Goal: Task Accomplishment & Management: Complete application form

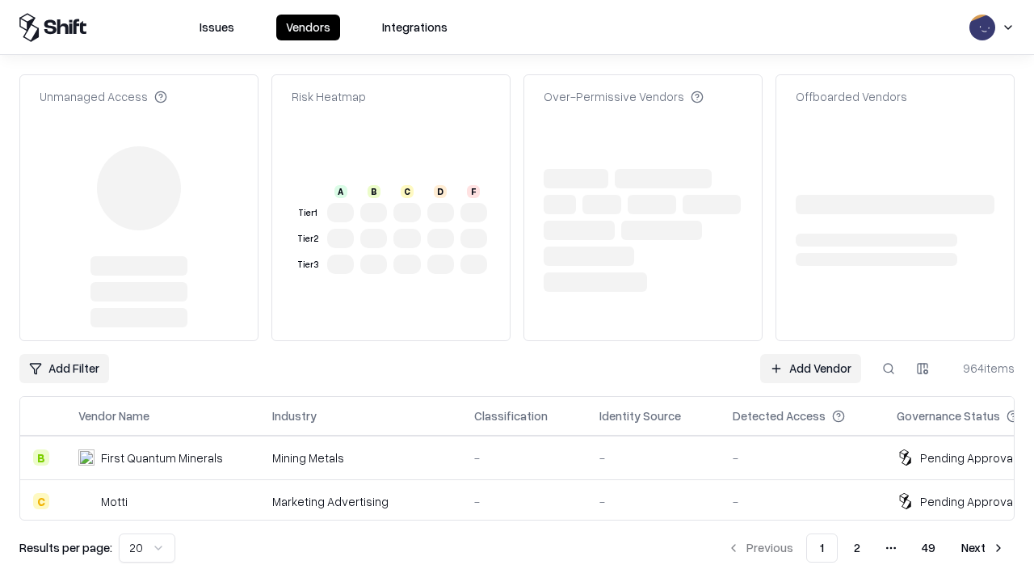
click at [810, 354] on link "Add Vendor" at bounding box center [810, 368] width 101 height 29
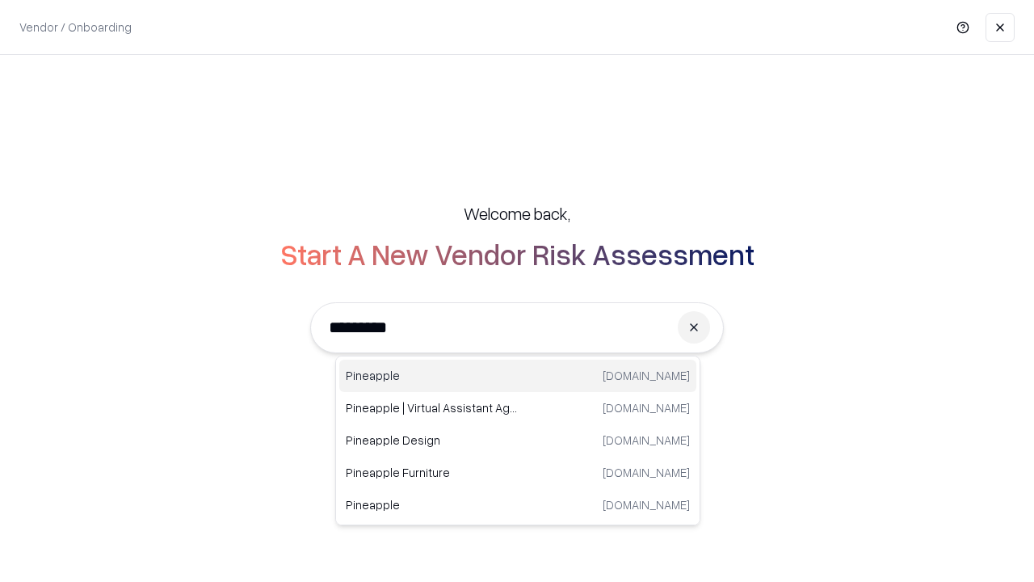
click at [518, 376] on div "Pineapple pineappleenergy.com" at bounding box center [517, 375] width 357 height 32
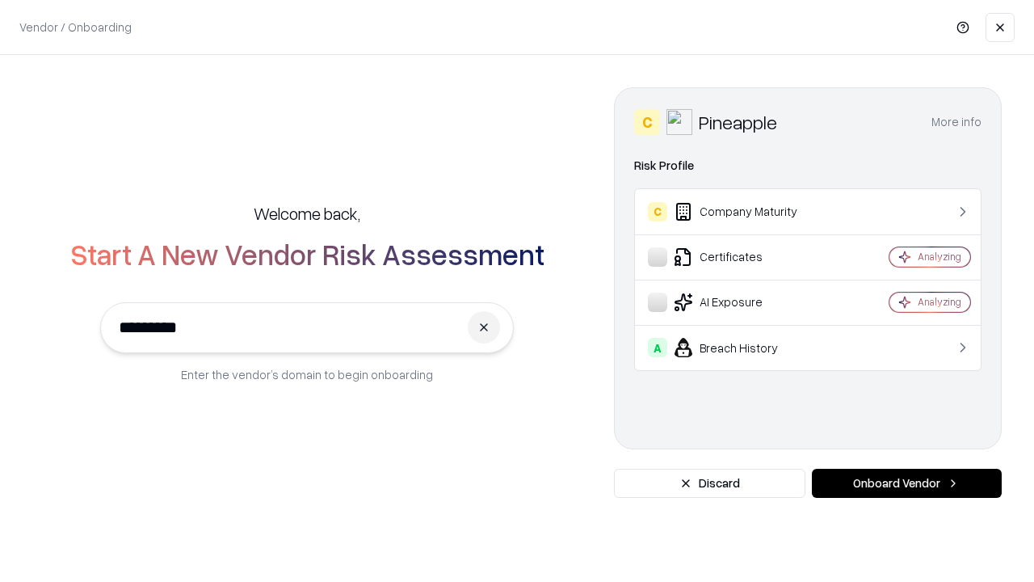
type input "*********"
click at [906, 483] on button "Onboard Vendor" at bounding box center [907, 482] width 190 height 29
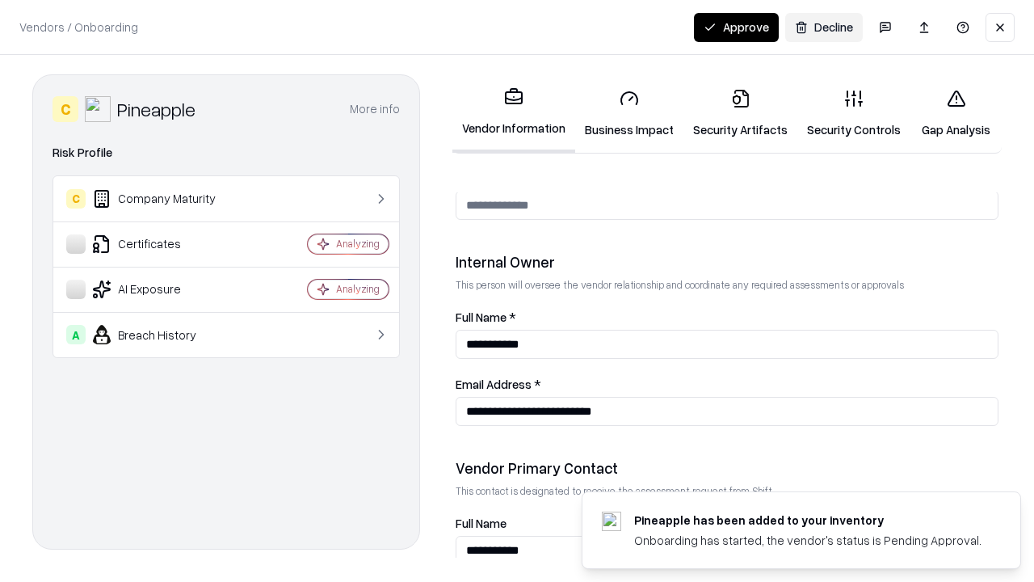
scroll to position [837, 0]
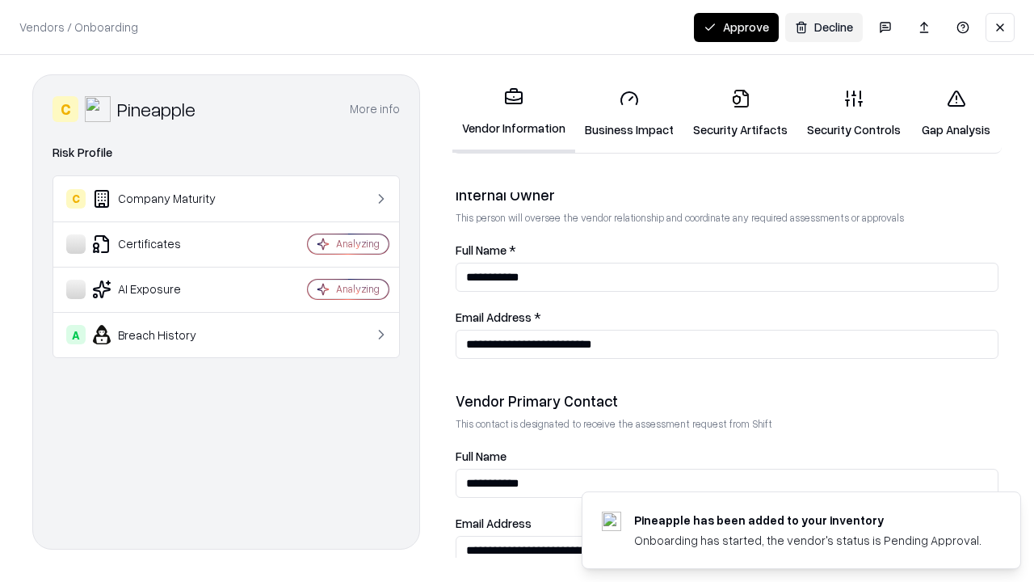
click at [629, 113] on link "Business Impact" at bounding box center [629, 113] width 108 height 75
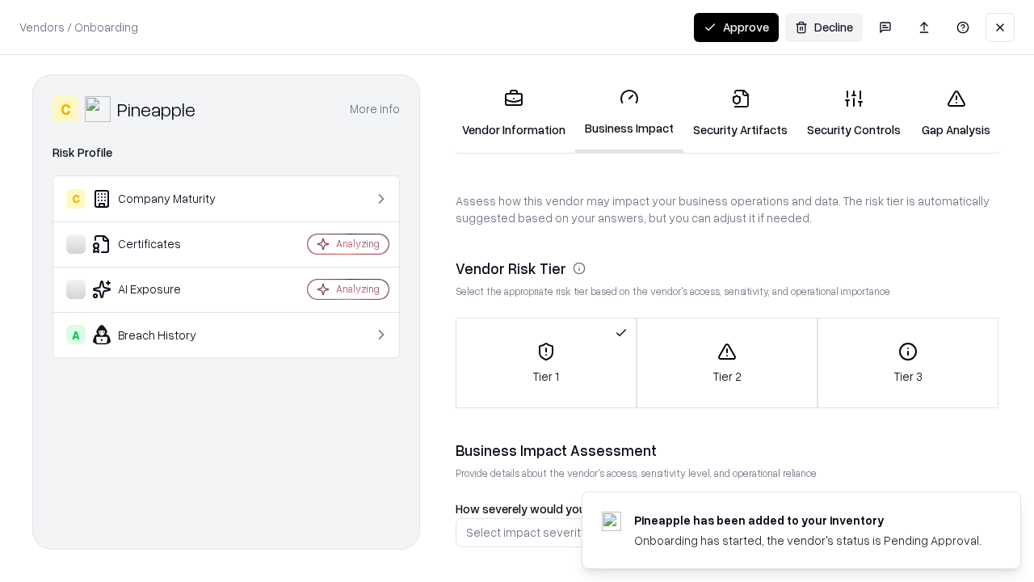
click at [740, 113] on link "Security Artifacts" at bounding box center [740, 113] width 114 height 75
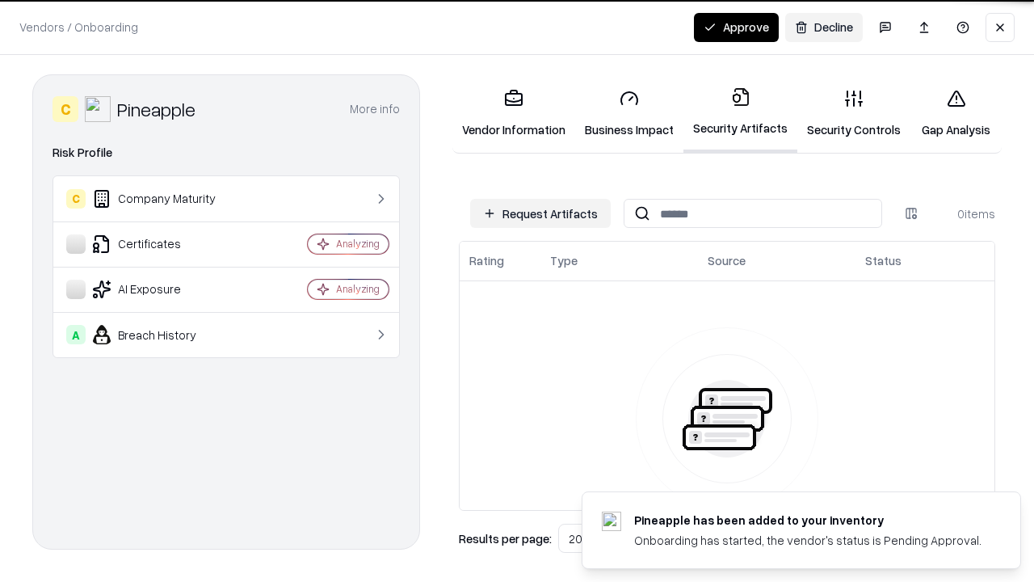
click at [540, 213] on button "Request Artifacts" at bounding box center [540, 213] width 141 height 29
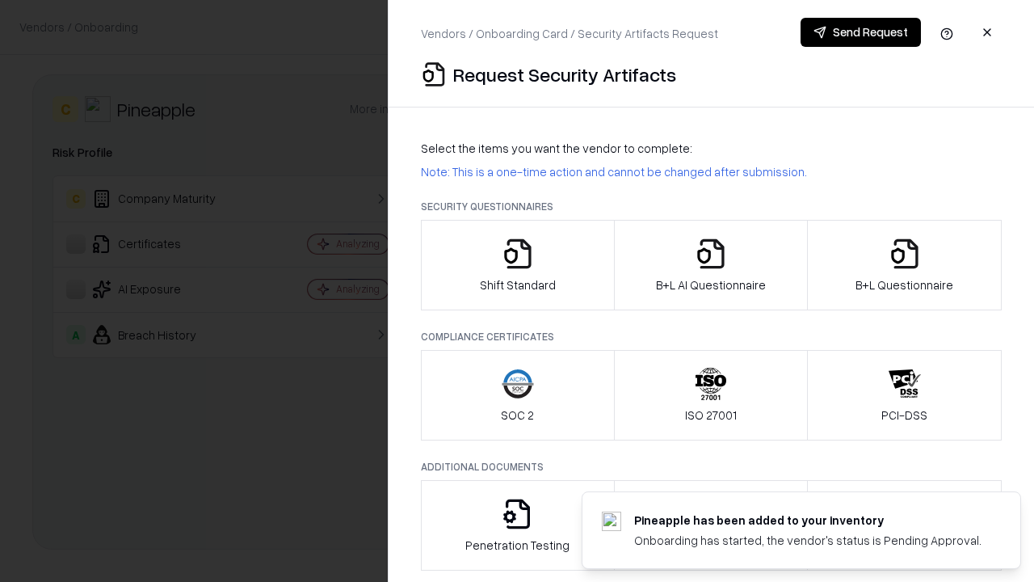
click at [517, 265] on icon "button" at bounding box center [518, 253] width 32 height 32
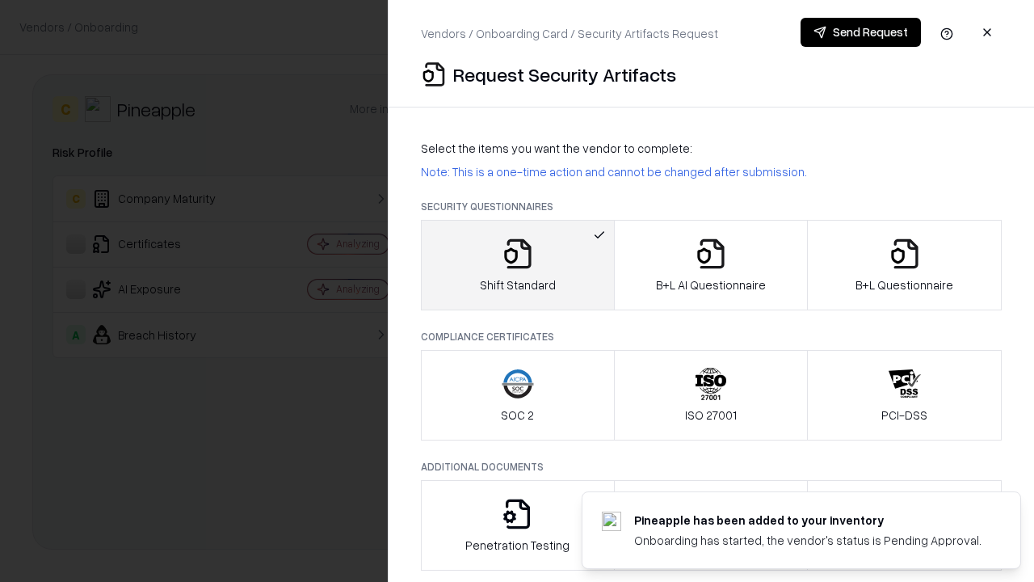
click at [860, 32] on button "Send Request" at bounding box center [860, 32] width 120 height 29
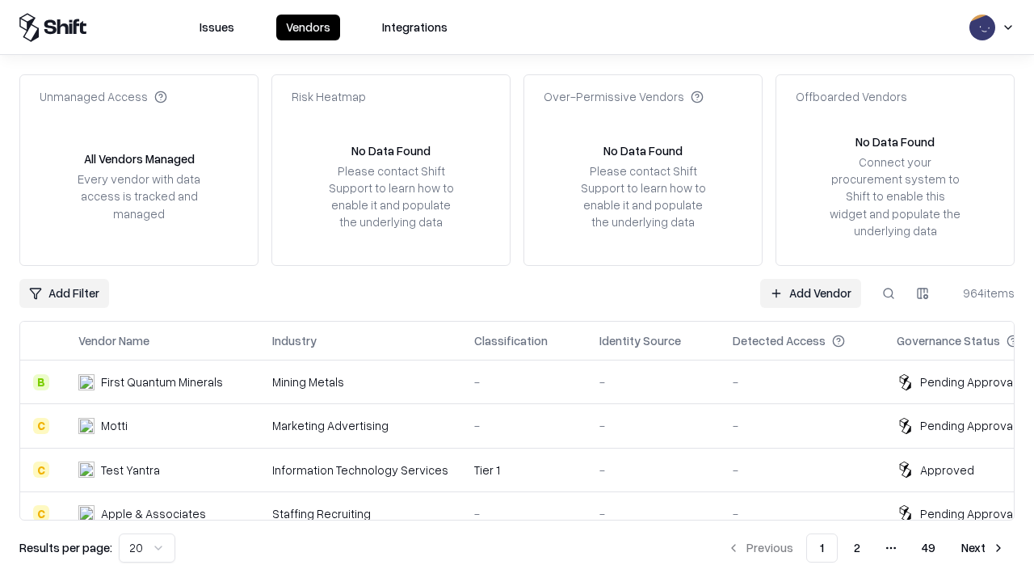
click at [888, 292] on button at bounding box center [888, 293] width 29 height 29
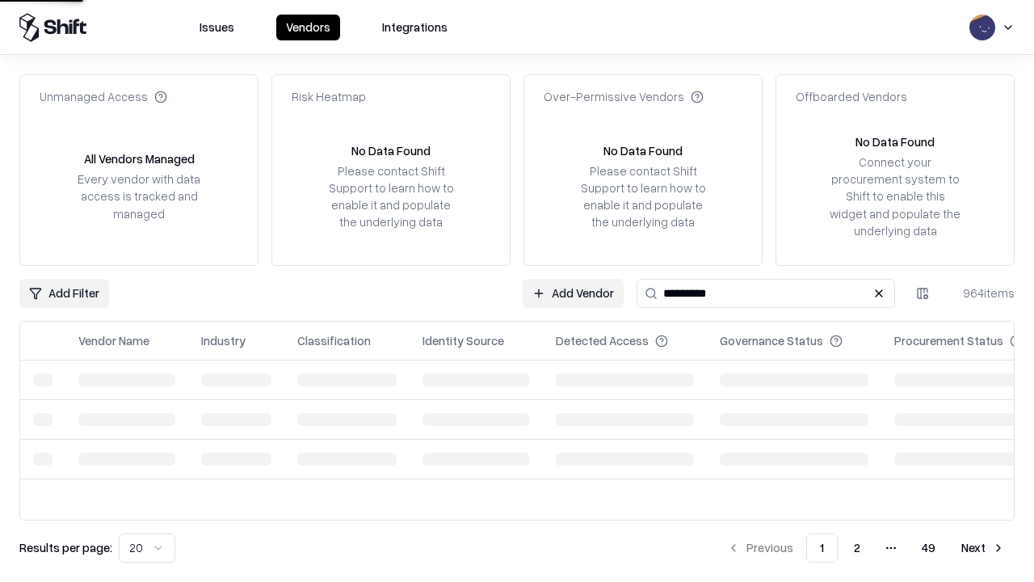
type input "*********"
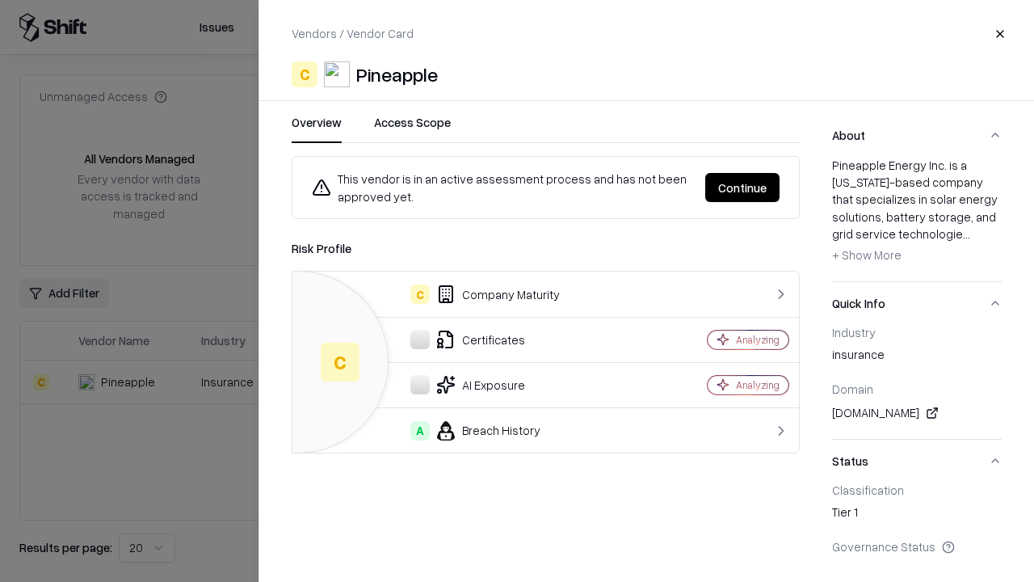
click at [742, 187] on button "Continue" at bounding box center [742, 187] width 74 height 29
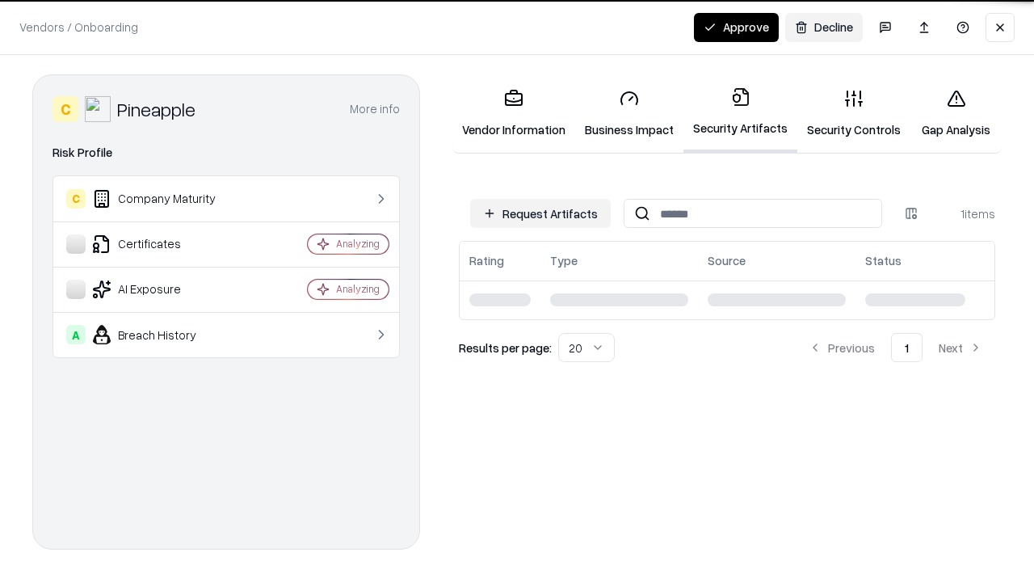
click at [854, 113] on link "Security Controls" at bounding box center [853, 113] width 113 height 75
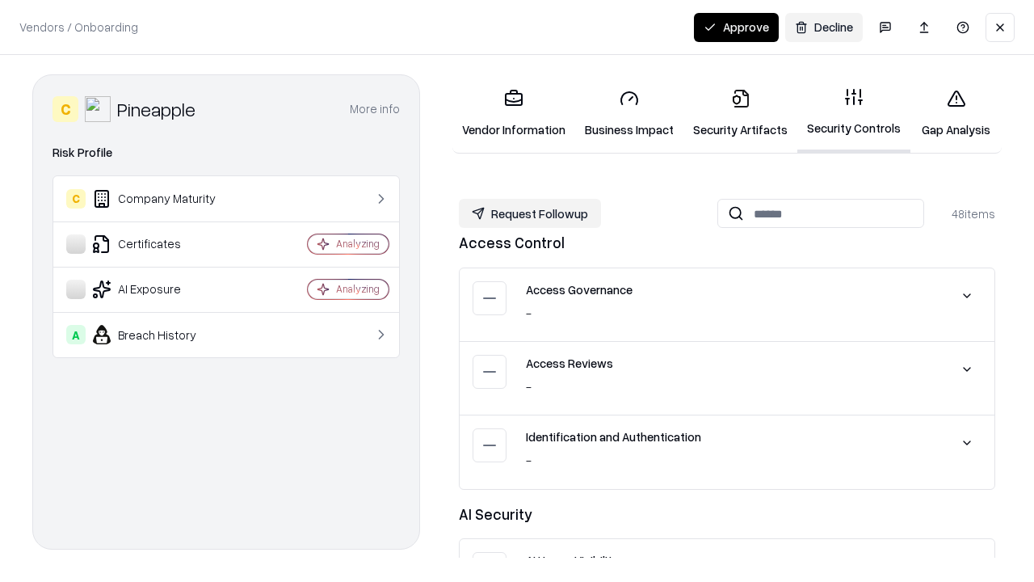
click at [530, 213] on button "Request Followup" at bounding box center [530, 213] width 142 height 29
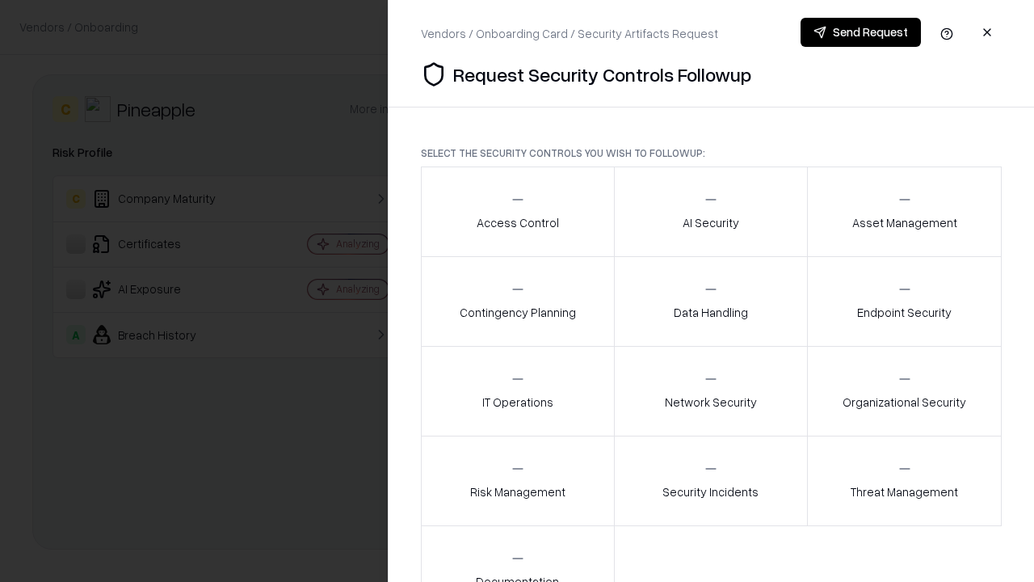
click at [517, 212] on div "Access Control" at bounding box center [518, 211] width 82 height 40
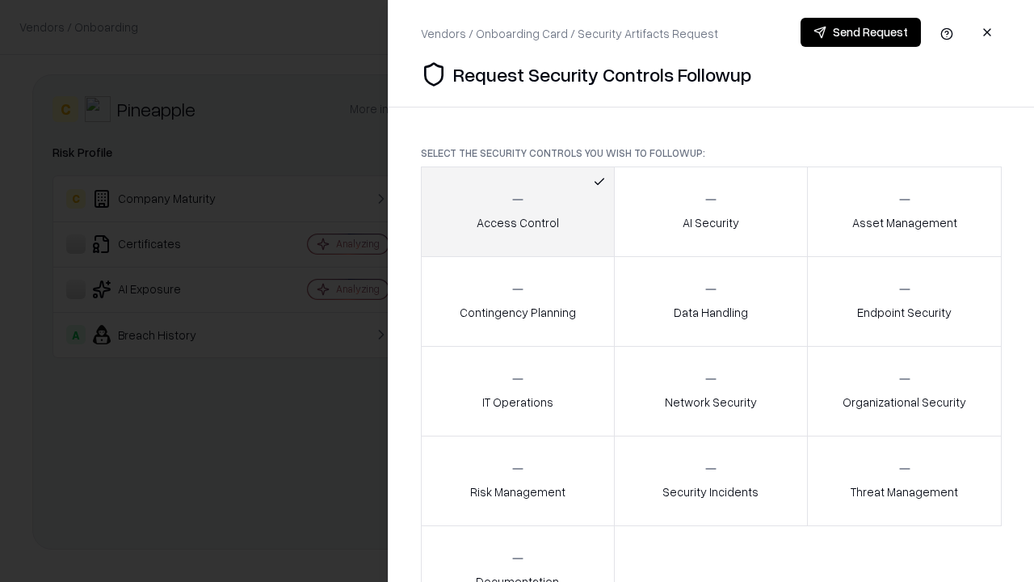
click at [860, 32] on button "Send Request" at bounding box center [860, 32] width 120 height 29
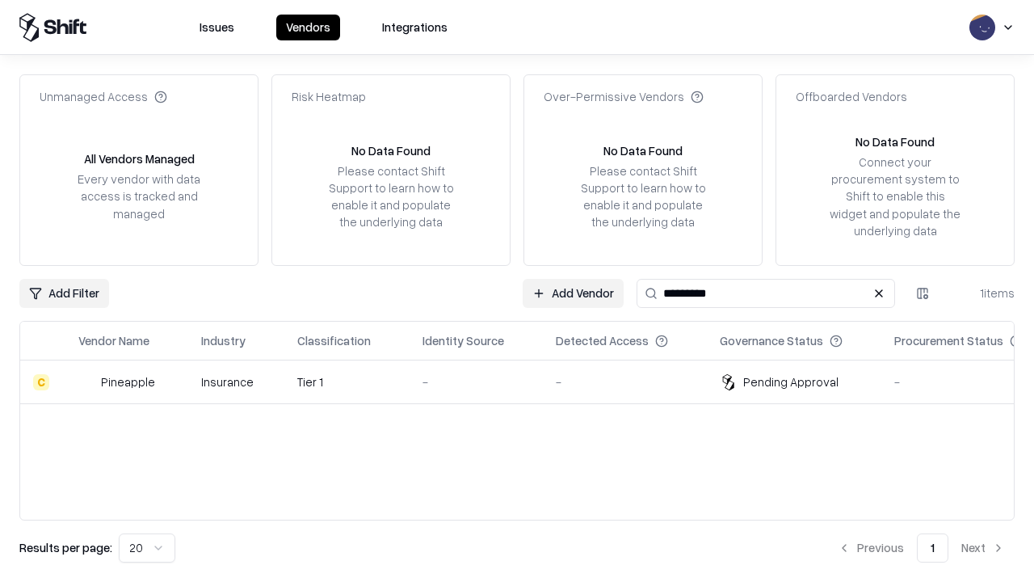
type input "*********"
click at [527, 381] on div "-" at bounding box center [475, 381] width 107 height 17
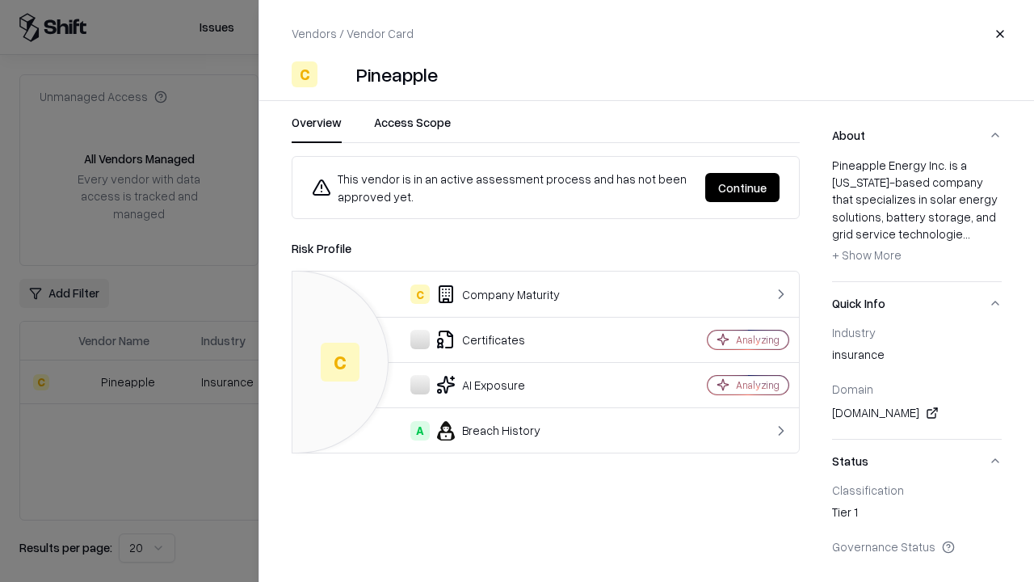
click at [742, 187] on button "Continue" at bounding box center [742, 187] width 74 height 29
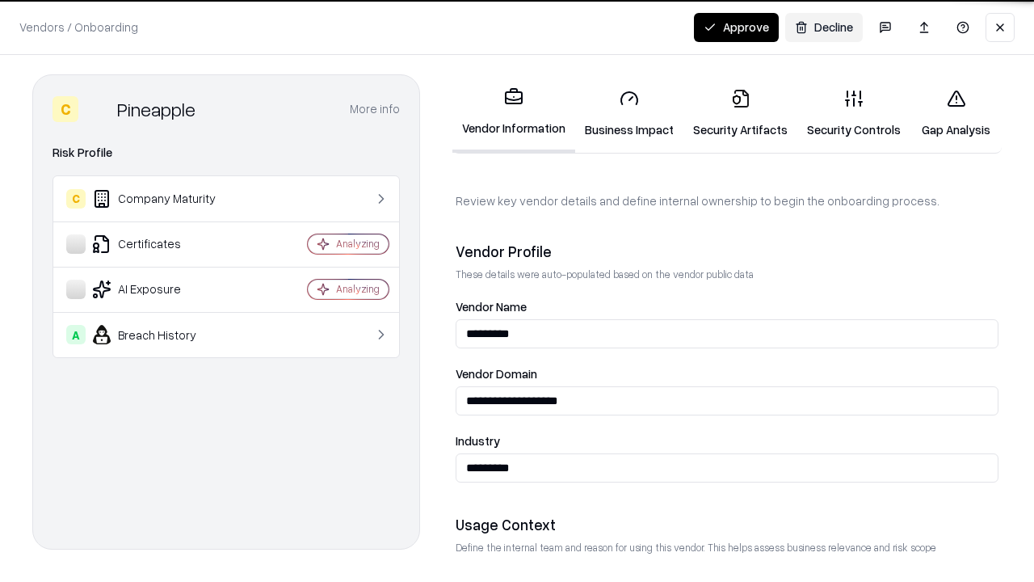
click at [736, 27] on button "Approve" at bounding box center [736, 27] width 85 height 29
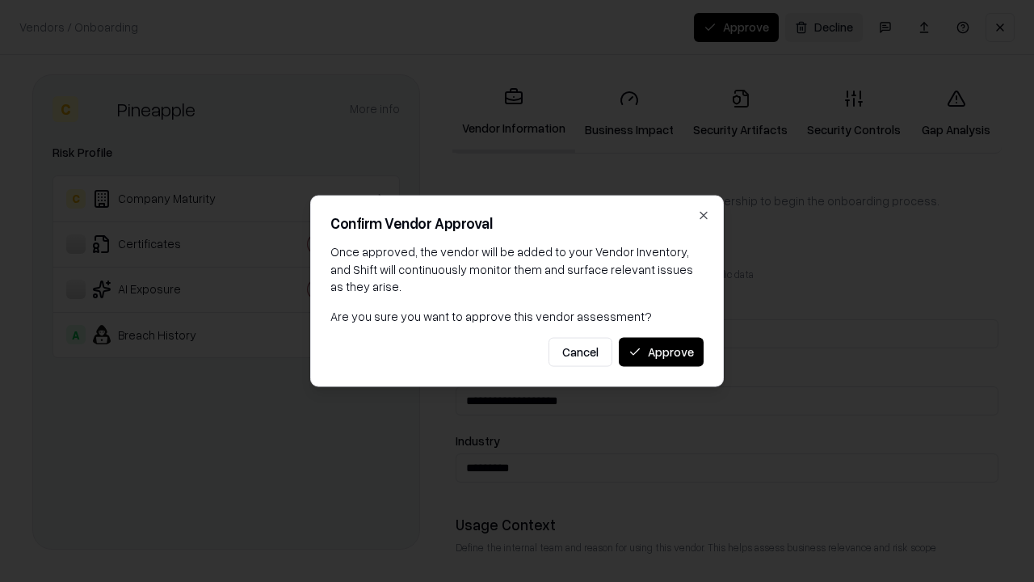
click at [661, 351] on button "Approve" at bounding box center [661, 351] width 85 height 29
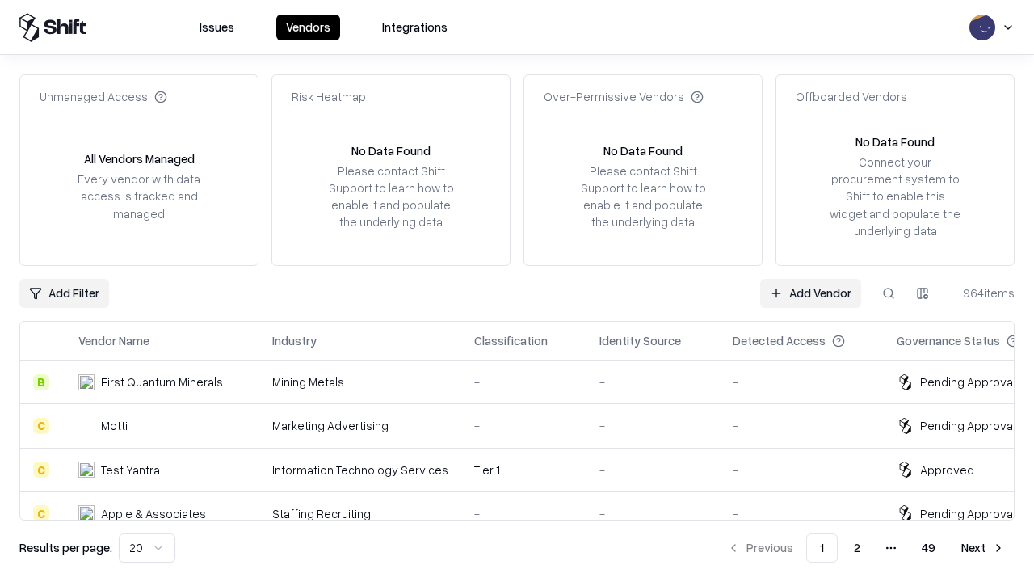
type input "*********"
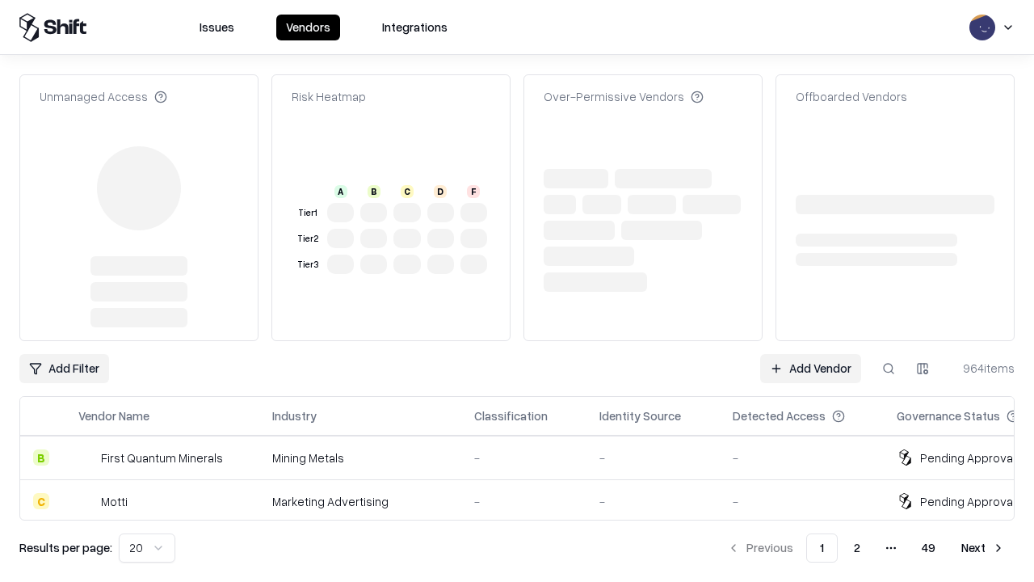
click at [810, 354] on link "Add Vendor" at bounding box center [810, 368] width 101 height 29
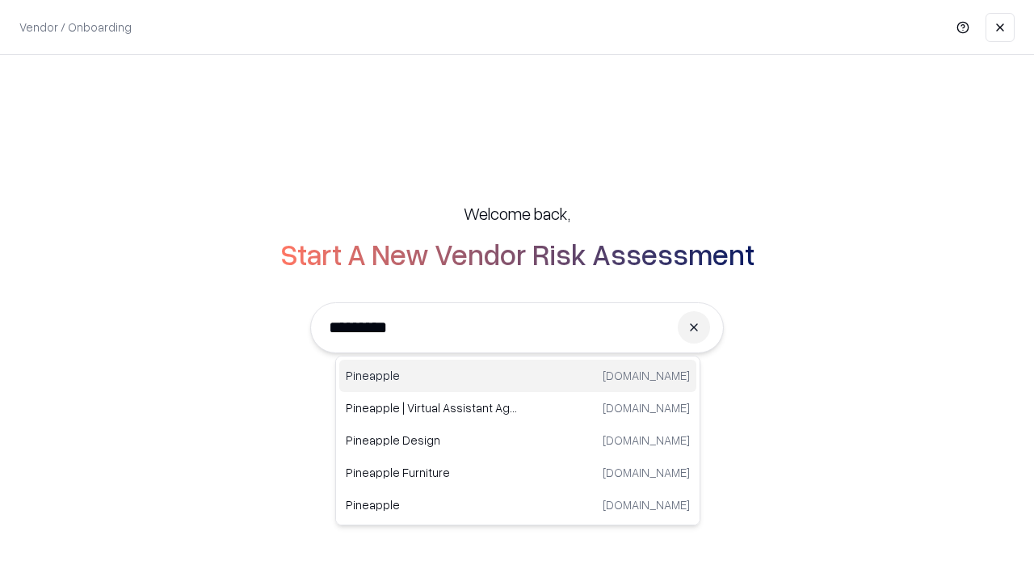
click at [518, 376] on div "Pineapple [DOMAIN_NAME]" at bounding box center [517, 375] width 357 height 32
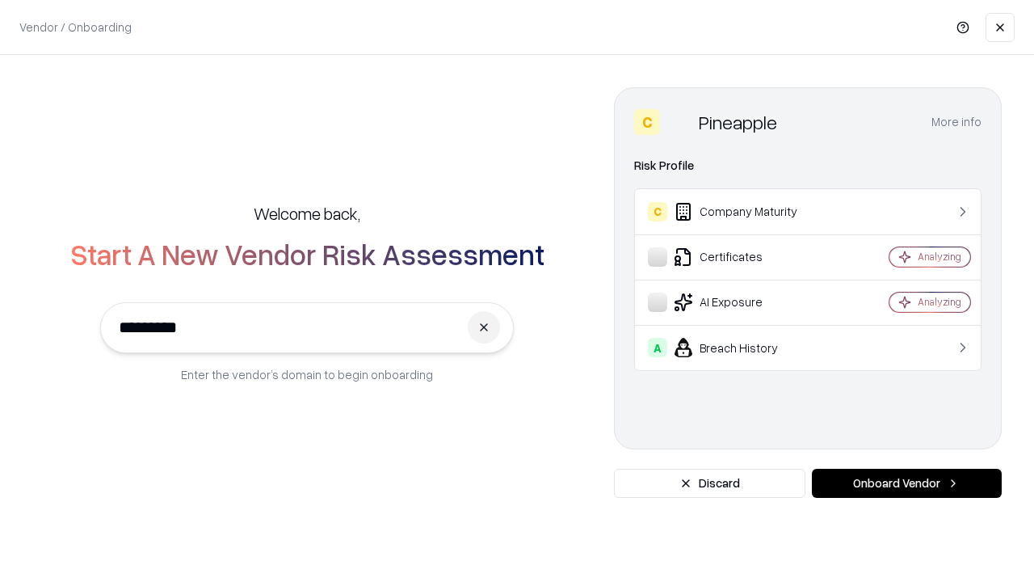
type input "*********"
click at [906, 483] on button "Onboard Vendor" at bounding box center [907, 482] width 190 height 29
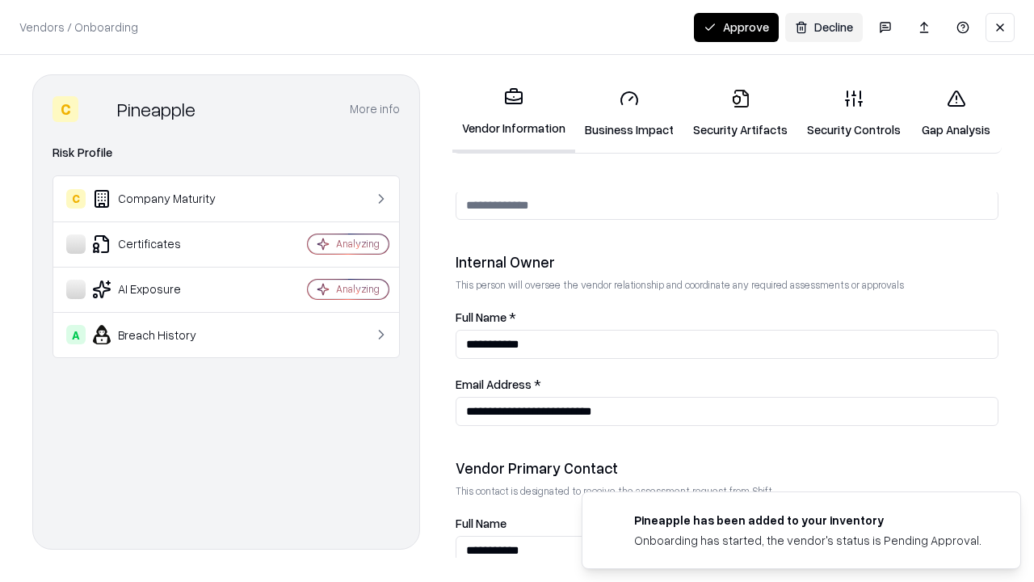
scroll to position [837, 0]
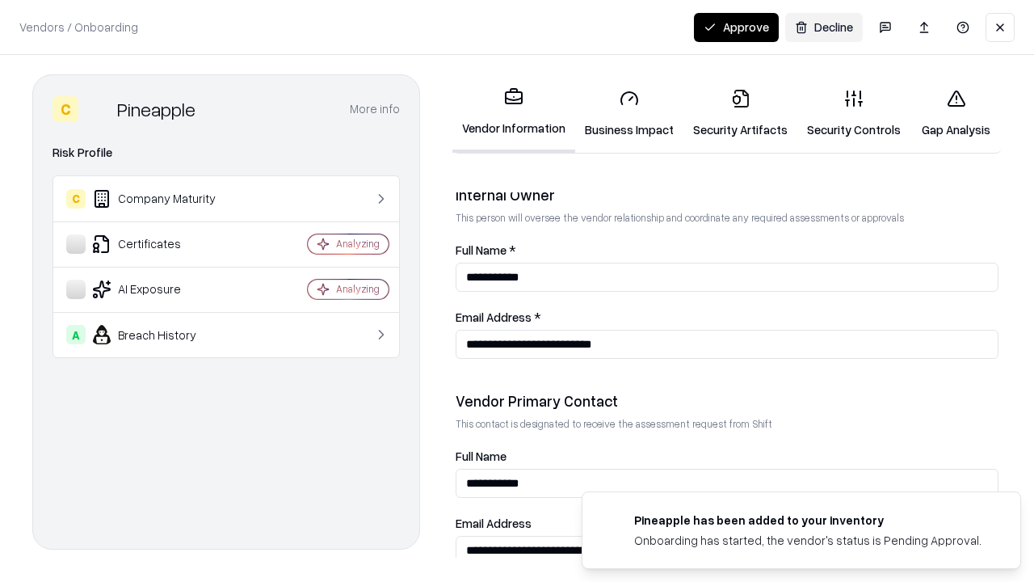
click at [736, 27] on button "Approve" at bounding box center [736, 27] width 85 height 29
